Goal: Entertainment & Leisure: Consume media (video, audio)

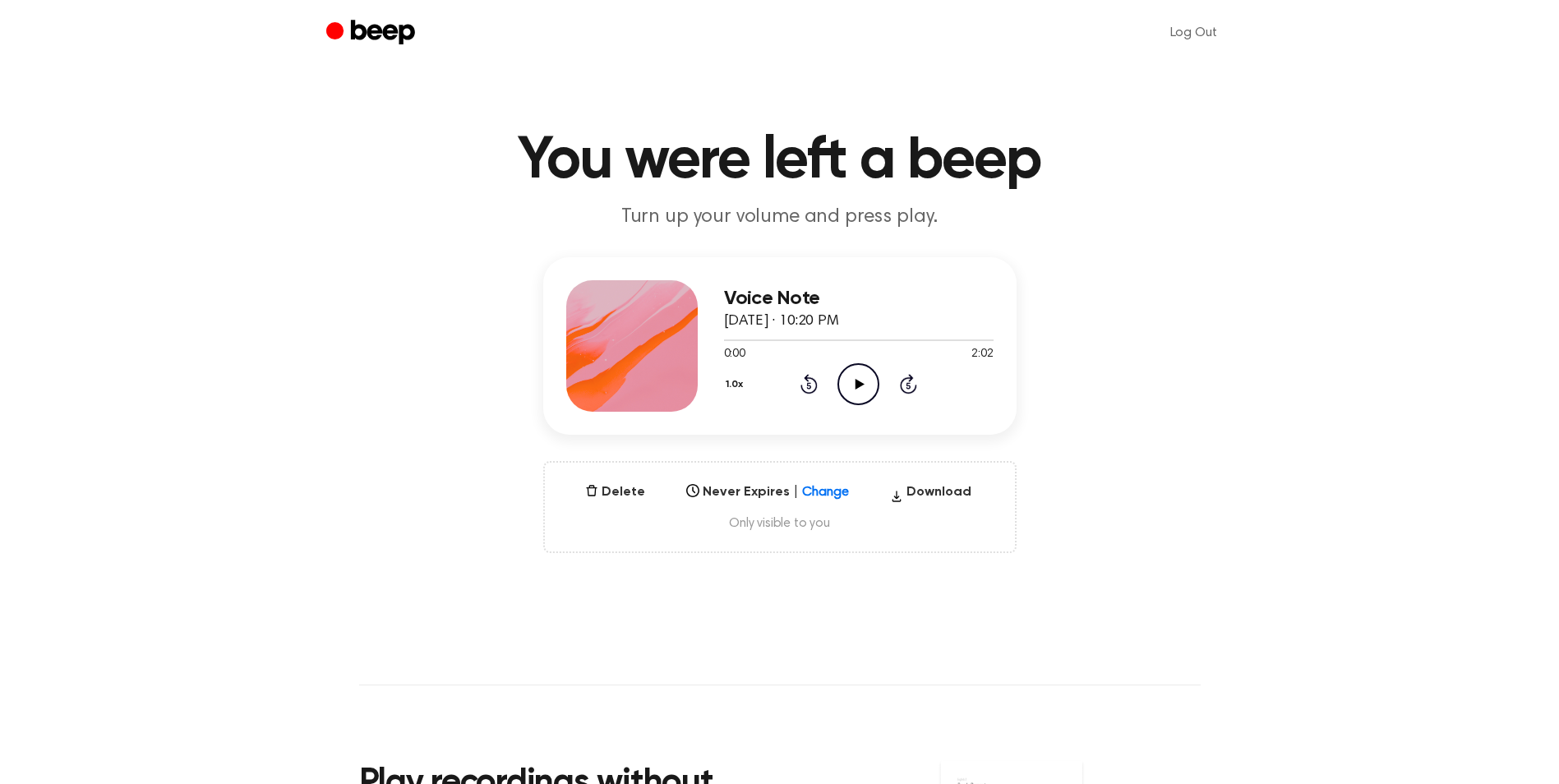
click at [856, 382] on icon at bounding box center [860, 384] width 9 height 11
click at [888, 340] on div at bounding box center [858, 339] width 270 height 14
drag, startPoint x: 724, startPoint y: 344, endPoint x: 901, endPoint y: 337, distance: 177.1
click at [906, 337] on div at bounding box center [858, 339] width 270 height 14
drag, startPoint x: 724, startPoint y: 339, endPoint x: 899, endPoint y: 341, distance: 175.0
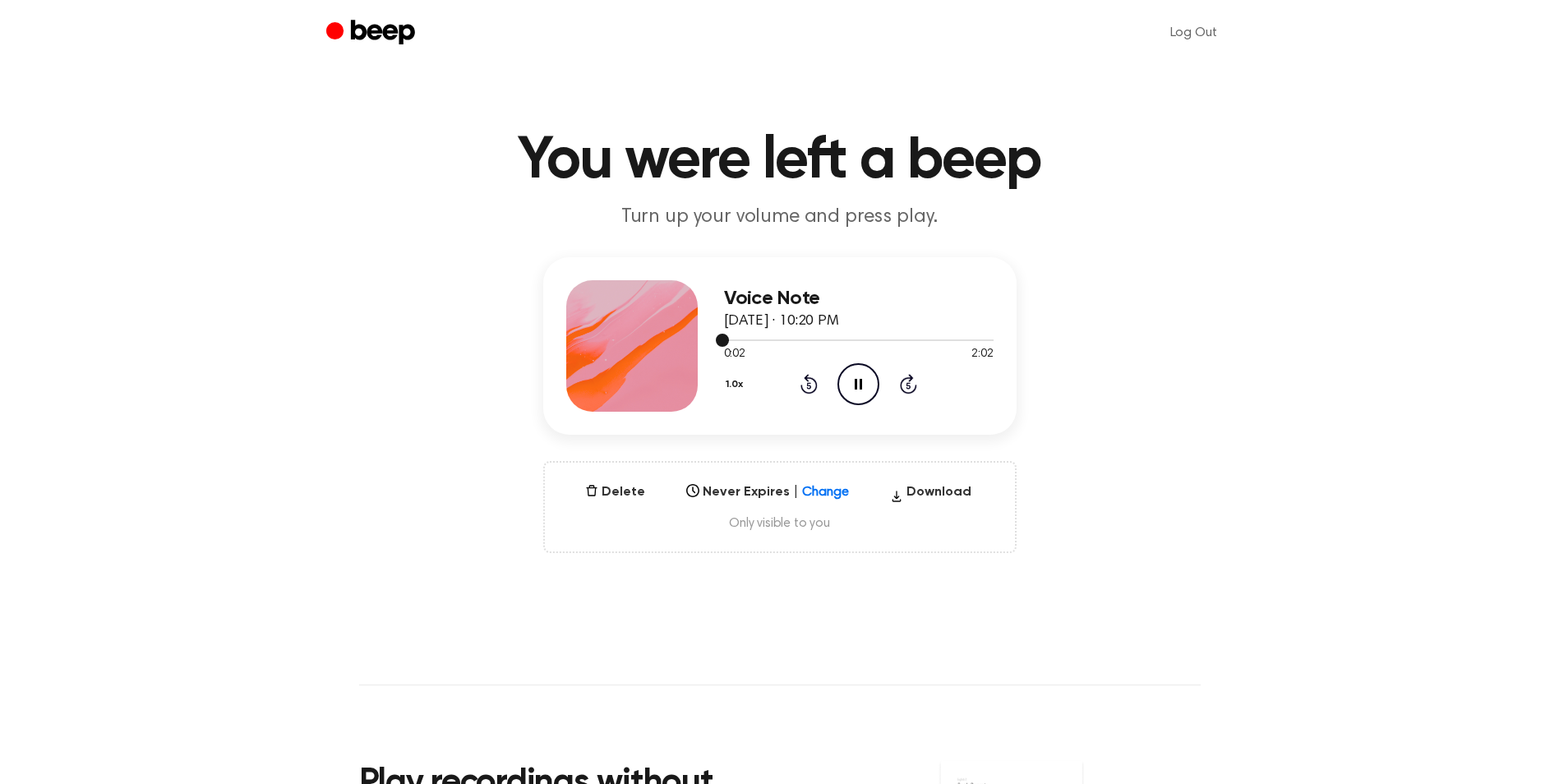
click at [899, 341] on div at bounding box center [858, 339] width 270 height 14
click at [885, 342] on div at bounding box center [858, 339] width 270 height 14
drag, startPoint x: 717, startPoint y: 337, endPoint x: 936, endPoint y: 346, distance: 219.2
click at [936, 346] on div "0:01 2:02 Your browser does not support the [object Object] element." at bounding box center [858, 348] width 270 height 31
click at [909, 383] on icon at bounding box center [909, 385] width 5 height 6
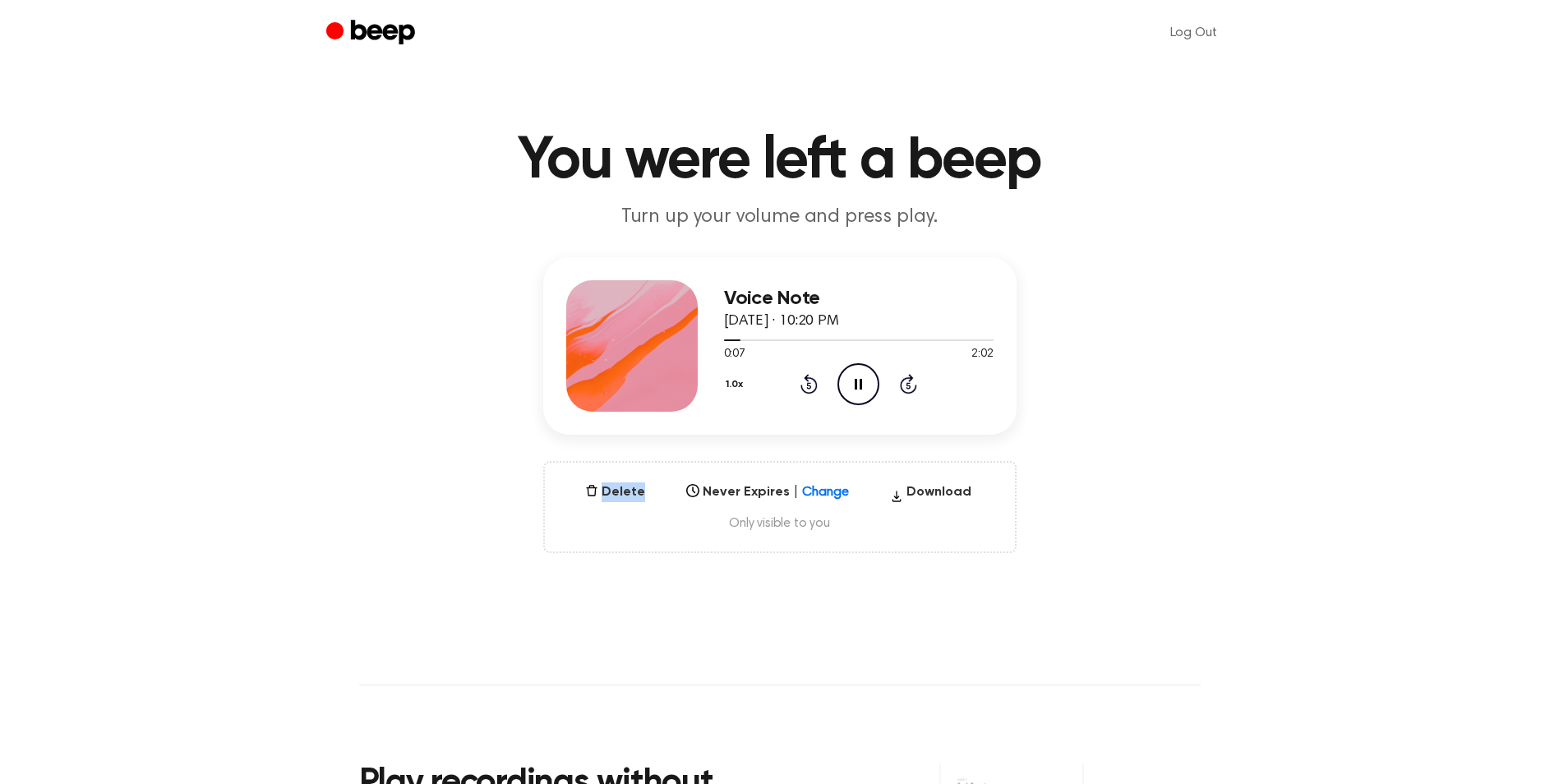
click at [909, 383] on icon at bounding box center [909, 385] width 5 height 6
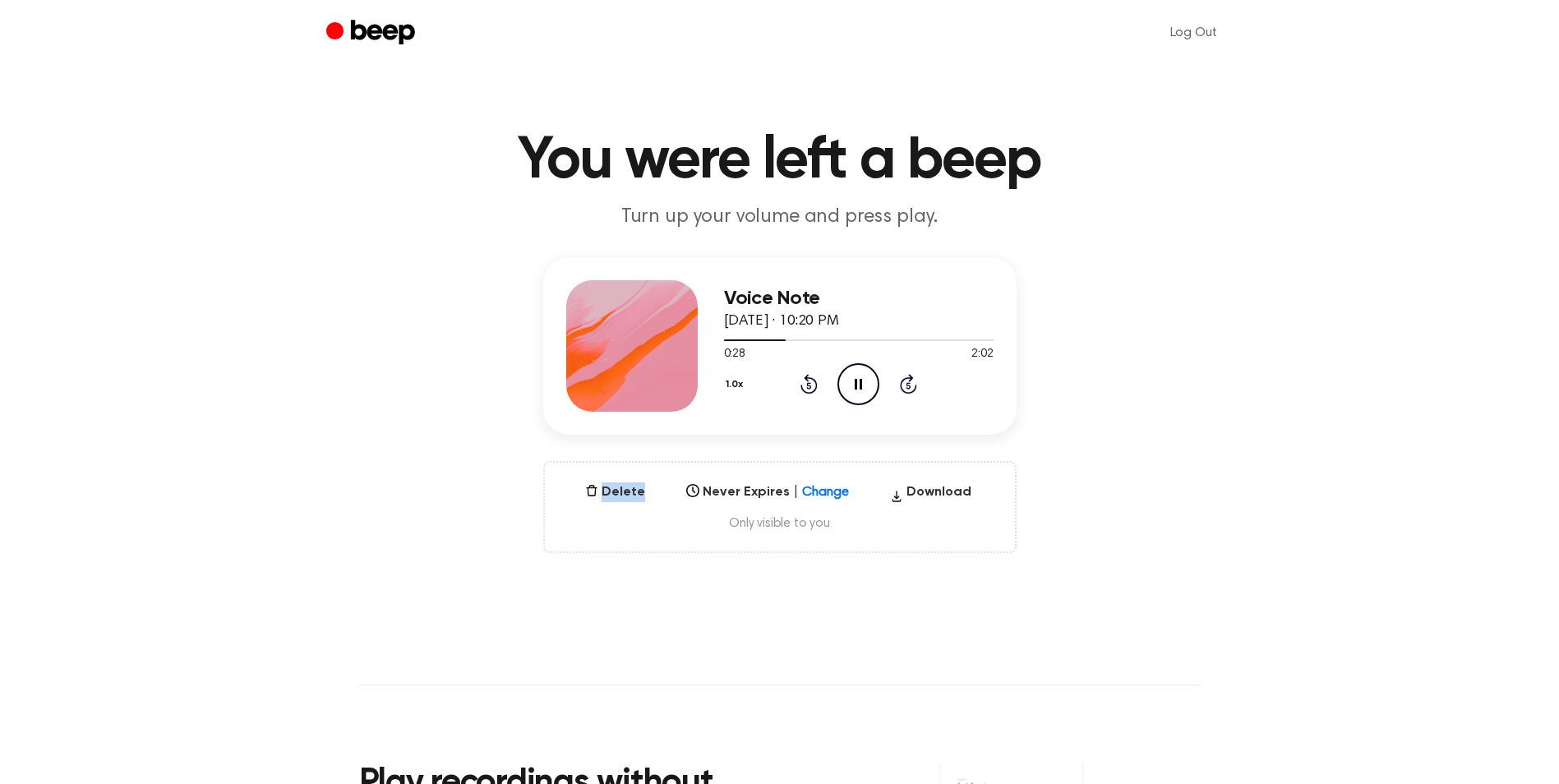
click at [909, 383] on icon at bounding box center [909, 385] width 5 height 6
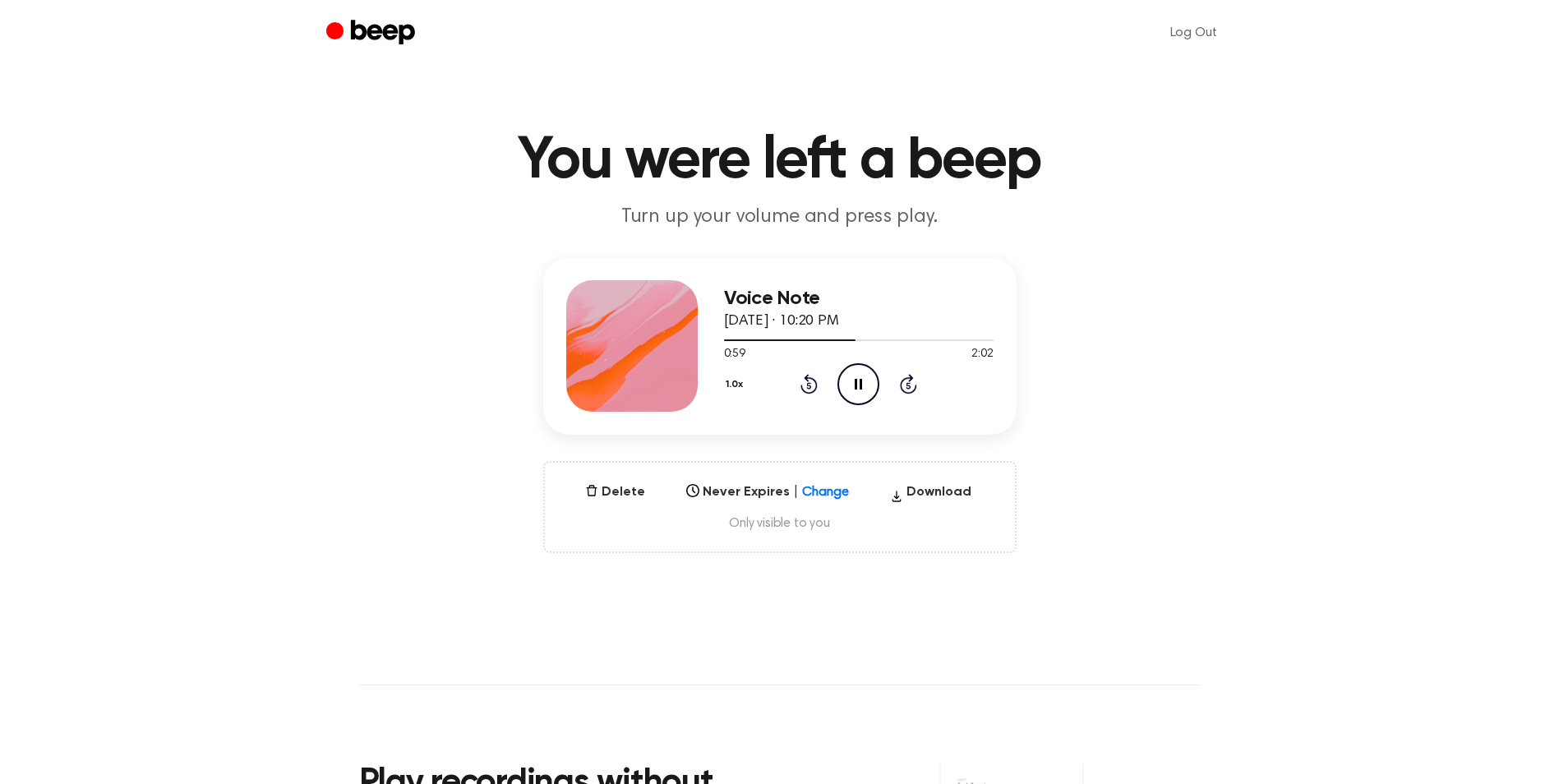
click at [909, 383] on icon at bounding box center [909, 385] width 5 height 6
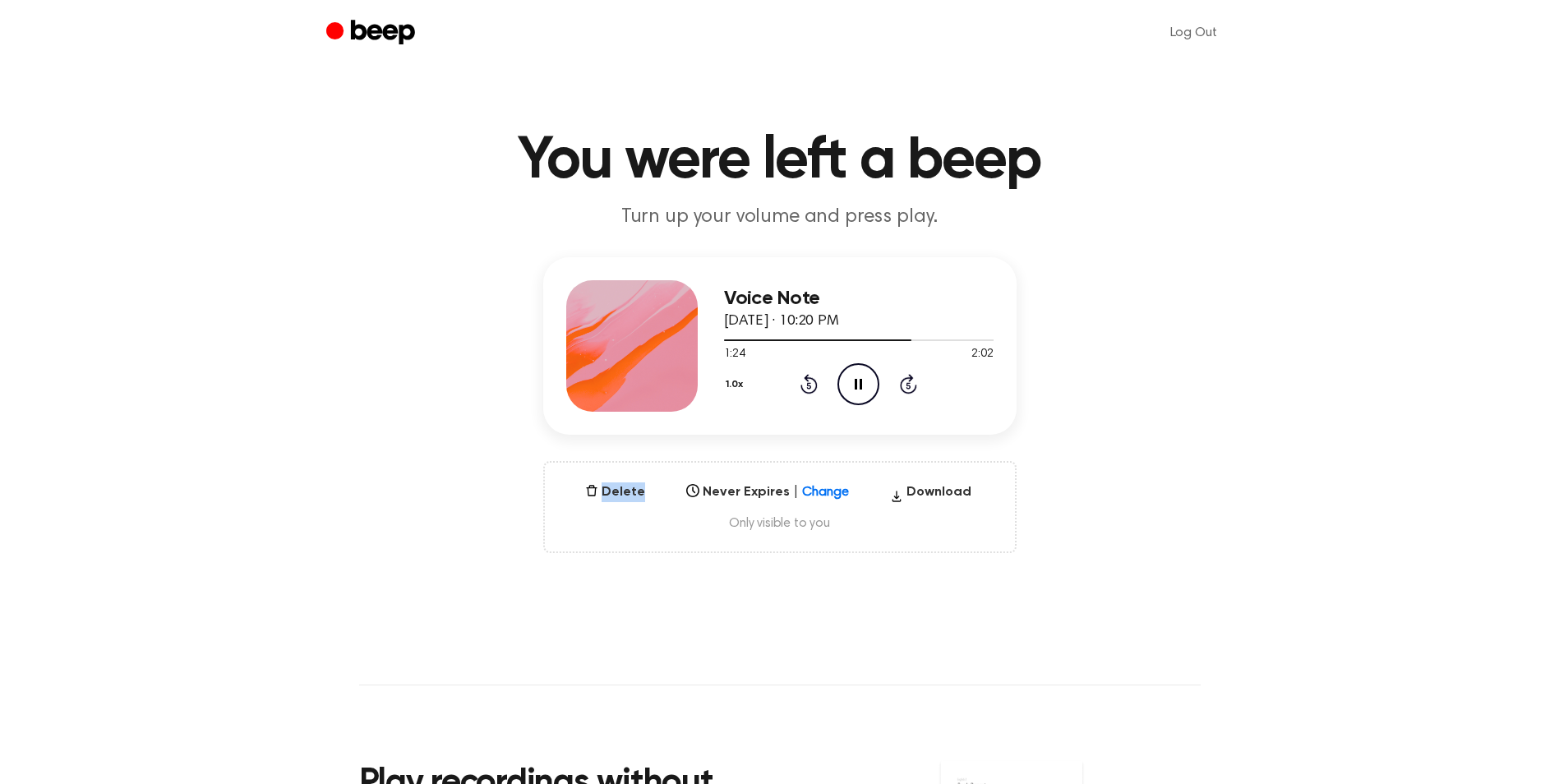
click at [909, 383] on icon at bounding box center [909, 385] width 5 height 6
